Goal: Find specific page/section: Find specific page/section

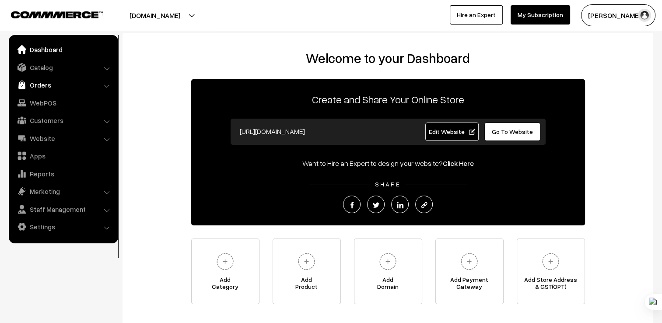
click at [46, 84] on link "Orders" at bounding box center [63, 85] width 104 height 16
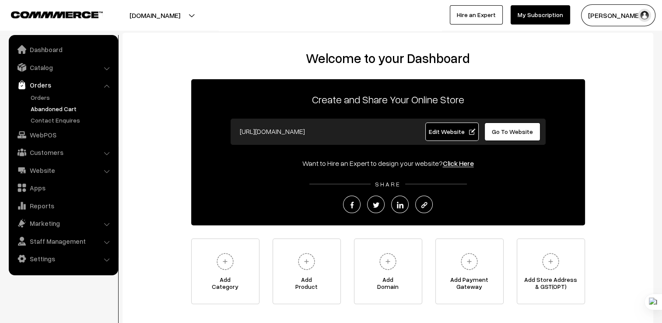
click at [52, 110] on link "Abandoned Cart" at bounding box center [71, 108] width 87 height 9
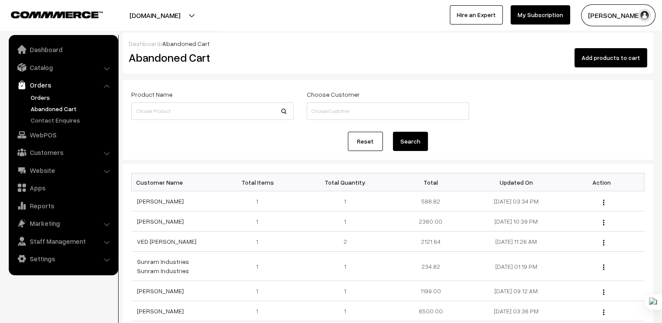
click at [42, 98] on link "Orders" at bounding box center [71, 97] width 87 height 9
